Goal: Task Accomplishment & Management: Manage account settings

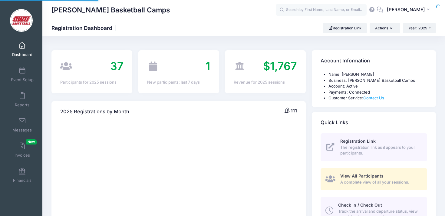
select select
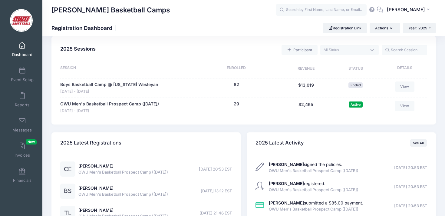
scroll to position [278, 0]
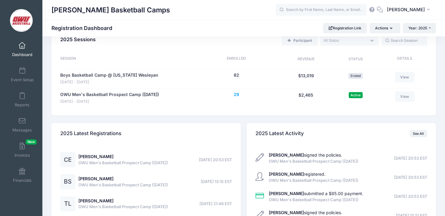
click at [238, 94] on button "29" at bounding box center [236, 94] width 5 height 6
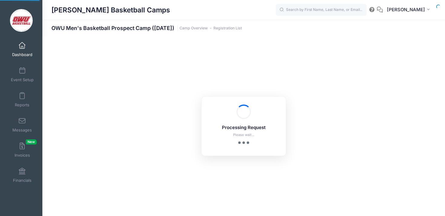
select select "10"
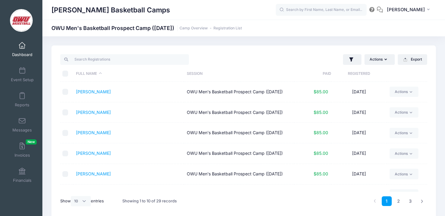
click at [348, 77] on th "Registered" at bounding box center [358, 74] width 55 height 16
click at [27, 49] on link "Dashboard" at bounding box center [22, 49] width 29 height 21
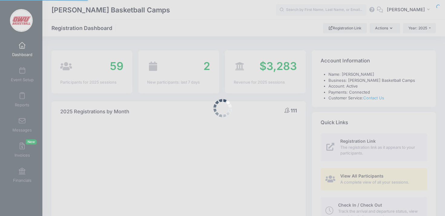
select select
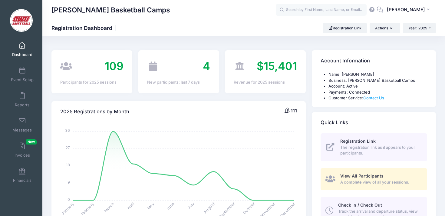
click at [307, 103] on div "2025 Registrations by Month 111 January January February February March March A…" at bounding box center [178, 198] width 260 height 195
